Goal: Contribute content

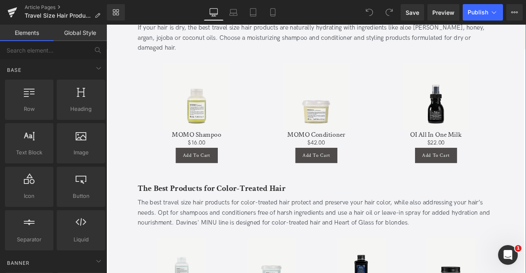
scroll to position [488, 0]
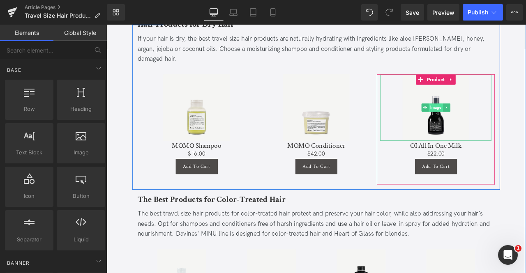
click at [499, 118] on span "Image" at bounding box center [496, 123] width 17 height 10
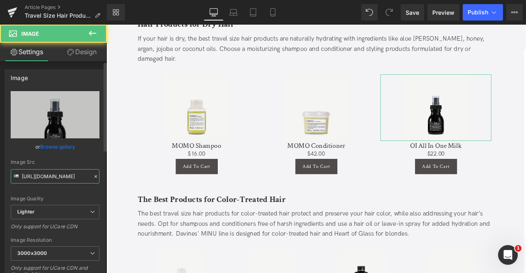
click at [66, 173] on input "[URL][DOMAIN_NAME]" at bounding box center [55, 176] width 89 height 14
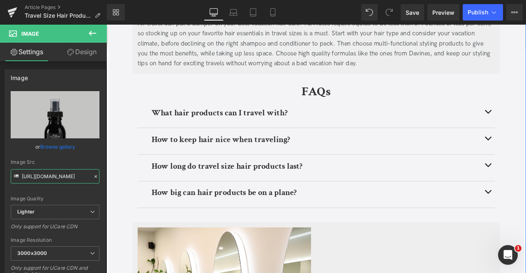
scroll to position [2109, 0]
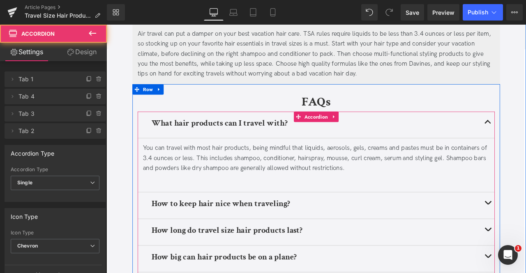
click at [208, 201] on div at bounding box center [355, 207] width 411 height 12
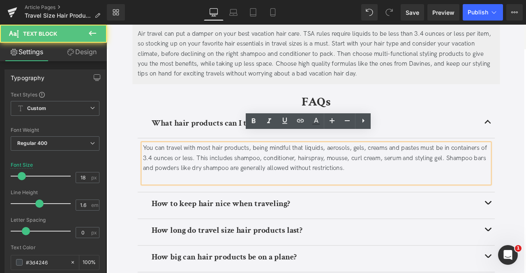
click at [215, 201] on div at bounding box center [355, 207] width 411 height 12
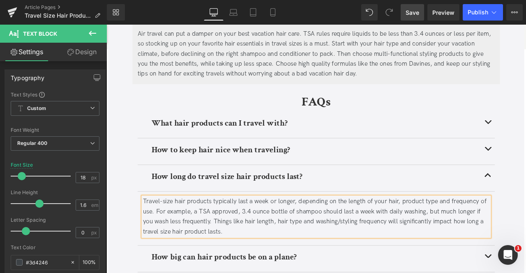
click at [410, 10] on span "Save" at bounding box center [413, 12] width 14 height 9
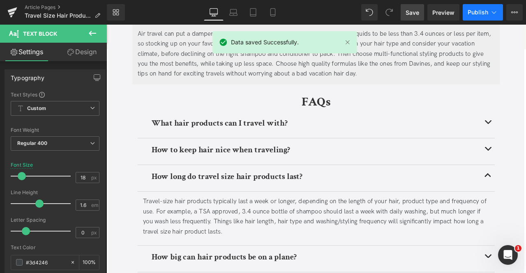
click at [492, 10] on icon at bounding box center [494, 12] width 8 height 8
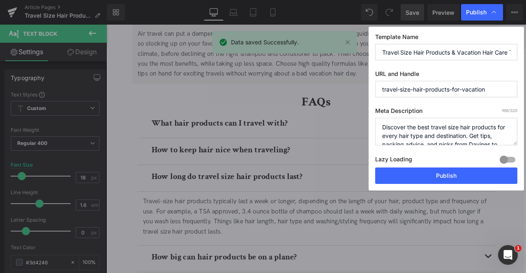
click at [442, 60] on div "Template Name Travel Size Hair Products & Vacation Hair Care Tips URL and Handl…" at bounding box center [446, 109] width 155 height 164
click at [434, 55] on input "Travel Size Hair Products & Vacation Hair Care Tips" at bounding box center [446, 52] width 142 height 16
